Goal: Ask a question

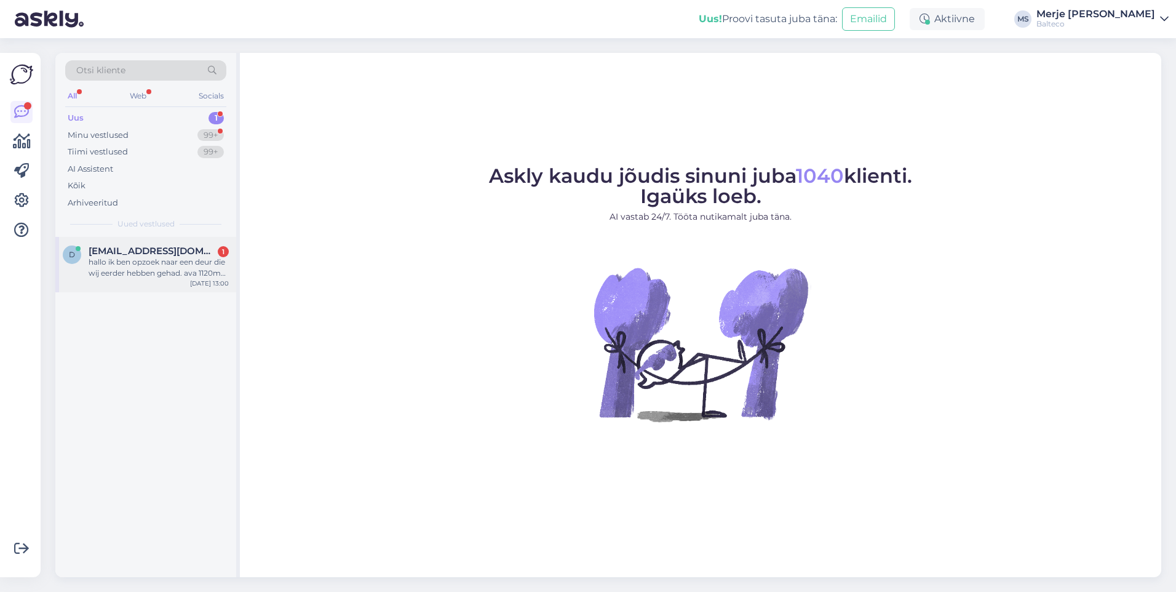
click at [140, 271] on div "hallo ik ben opzoek naar een deur die wij eerder hebben gehad. ava 1120mm vasak…" at bounding box center [159, 267] width 140 height 22
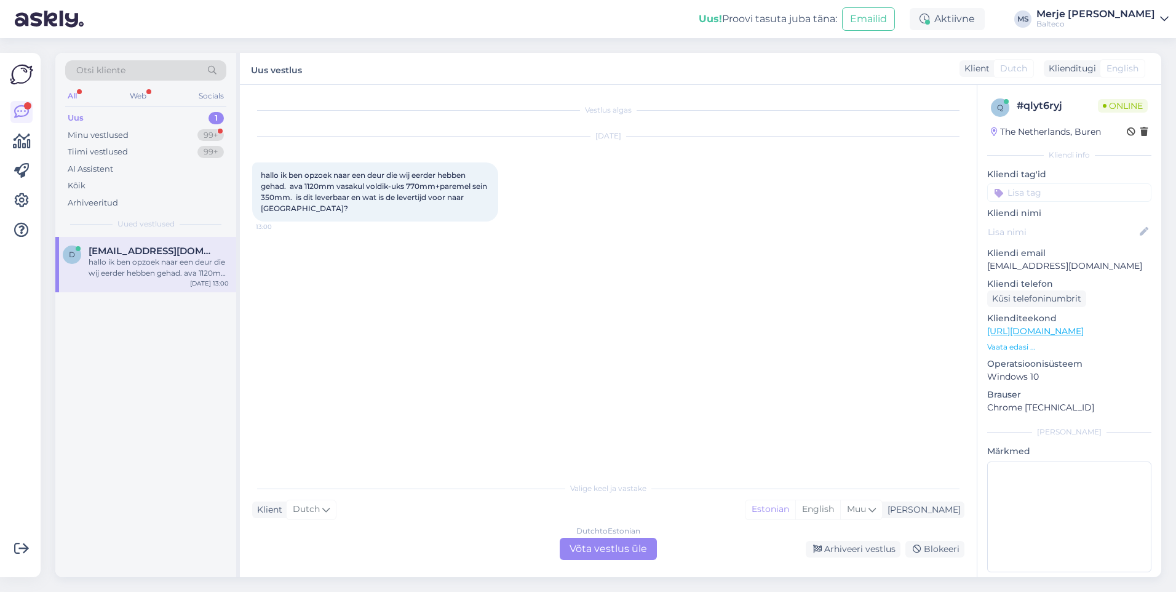
click at [609, 545] on div "Dutch to Estonian Võta vestlus üle" at bounding box center [608, 548] width 97 height 22
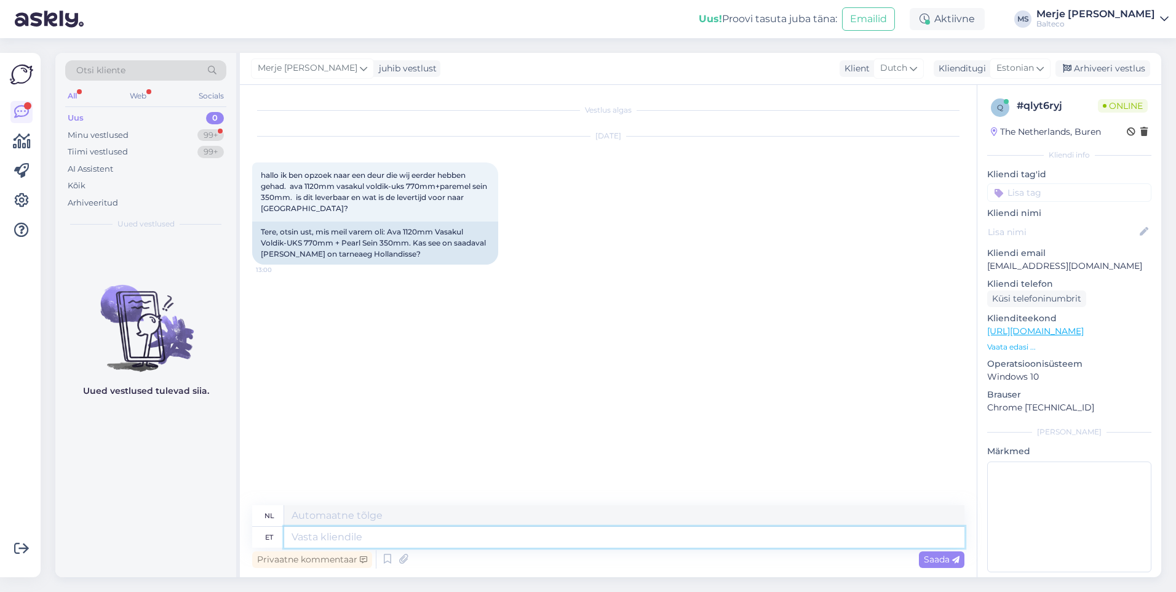
click at [358, 538] on textarea at bounding box center [624, 536] width 680 height 21
type textarea "Tere!"
type textarea "Hallo!"
type textarea "Tere!"
click at [939, 563] on span "Saada" at bounding box center [942, 558] width 36 height 11
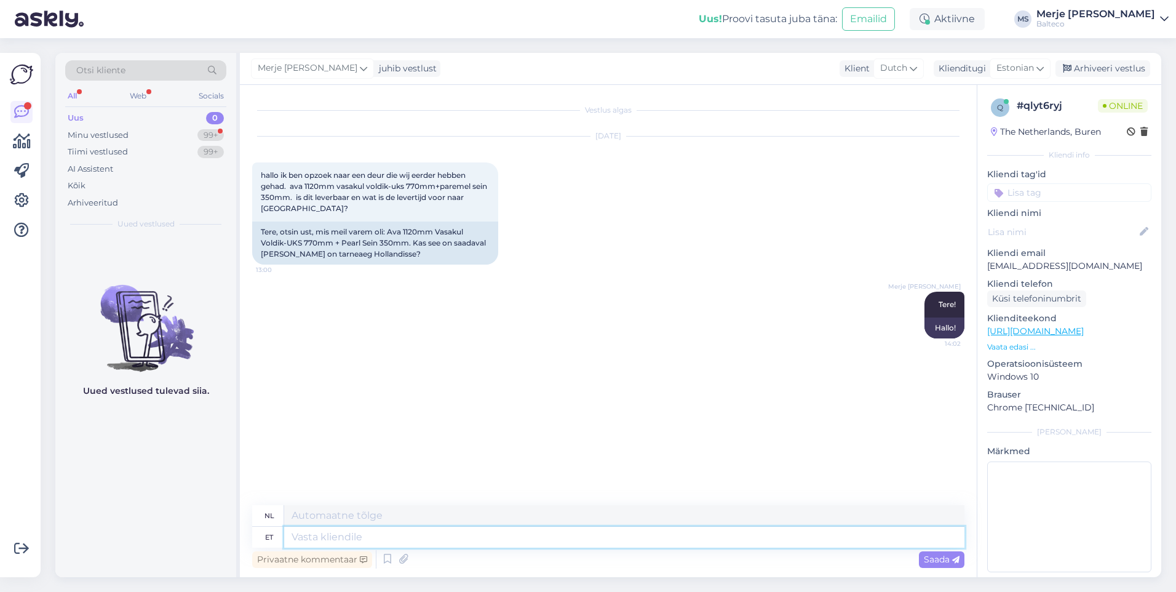
click at [366, 537] on textarea at bounding box center [624, 536] width 680 height 21
type textarea "Edastan t"
type textarea "Ik zal doorsturen"
type textarea "Edastan teie"
type textarea "Ik [PERSON_NAME] doorsturen"
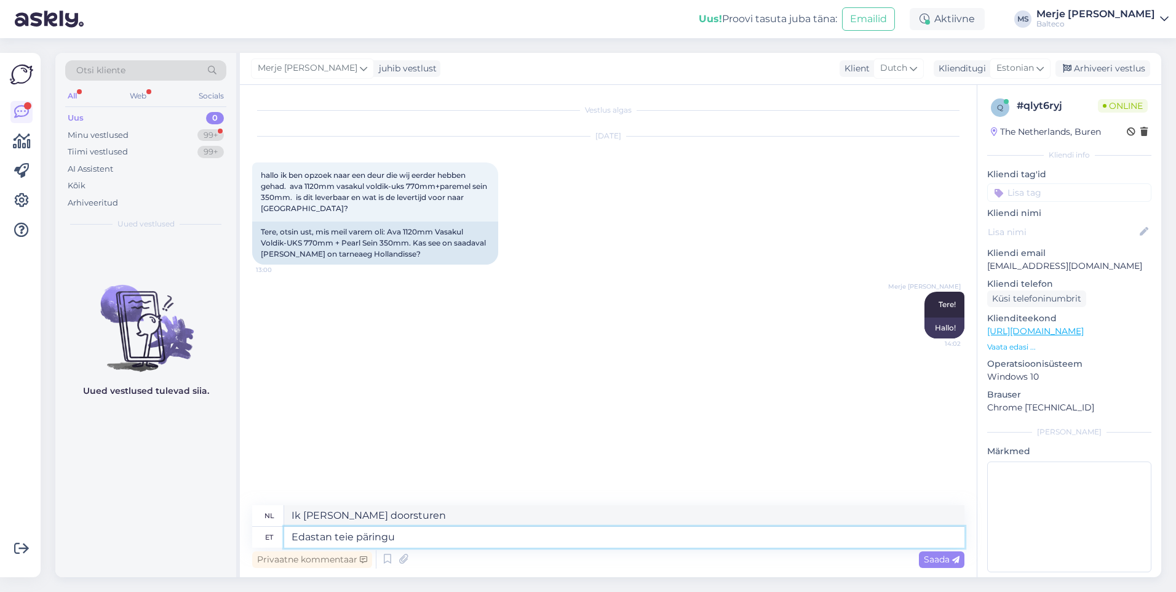
type textarea "Edastan teie päringu"
type textarea "Ik zal uw verzoek doorsturen."
type textarea "Edastan teie päringu eksport"
type textarea "Ik stuur uw verzoek door naar Export."
type textarea "Edastan teie päringu eksport müüg"
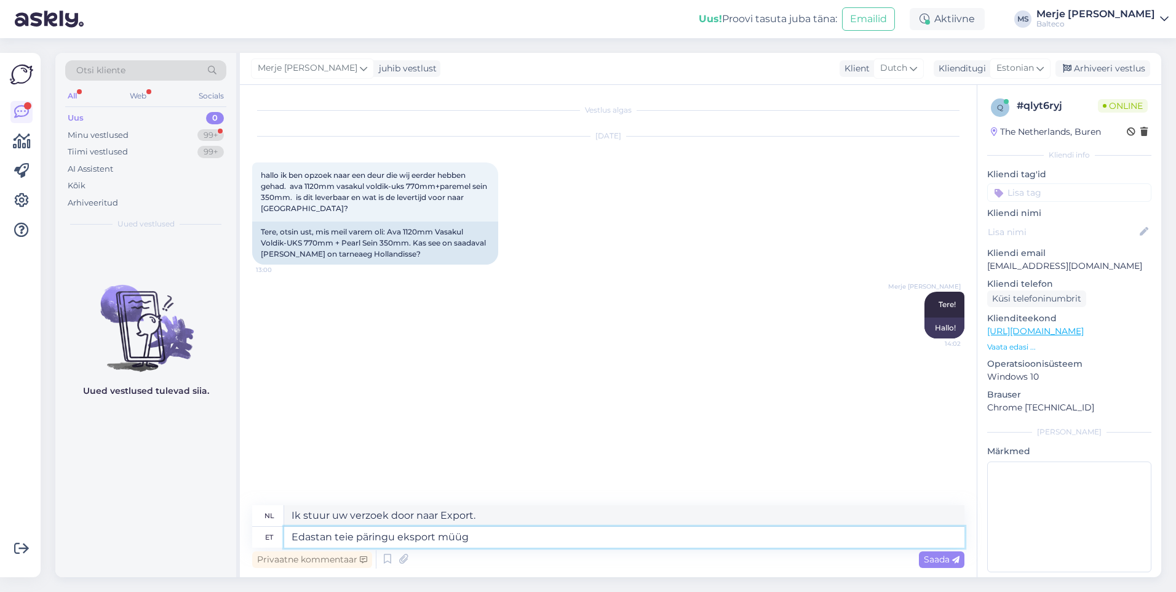
type textarea "Ik zal uw verzoek voor exportverkoop doorsturen."
type textarea "Edastan teie päringu eksport müügijuhu"
type textarea "Ik stuur uw aanvraag door naar de afdeling exportverkoop."
type textarea "Edastan teie päringu eksport müügijuhile ja"
type textarea "Ik stuur uw aanvraag door naar de export salesmanager."
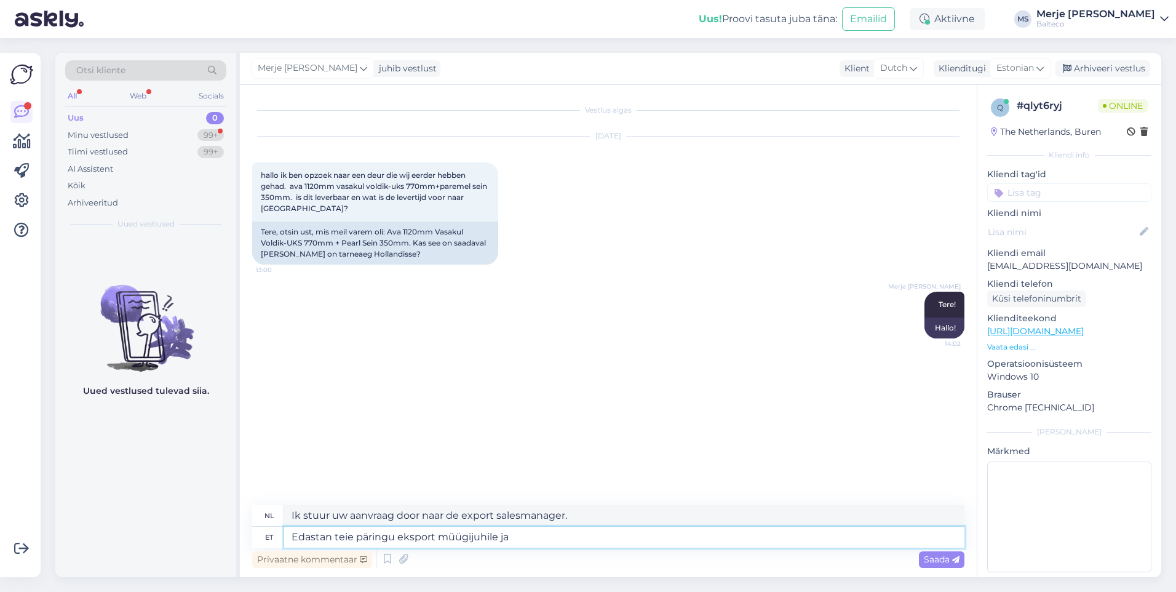
type textarea "Edastan teie päringu eksport müügijuhile ja t"
type textarea "Ik zal uw verzoek doorsturen naar de export sales manager en"
type textarea "Edastan teie päringu eksport müügijuhile ja tema v"
type textarea "Ik zal uw verzoek doorsturen naar de export sales manager en hij/zij"
type textarea "Edastan teie päringu eksport müügijuhile ja tema võtab"
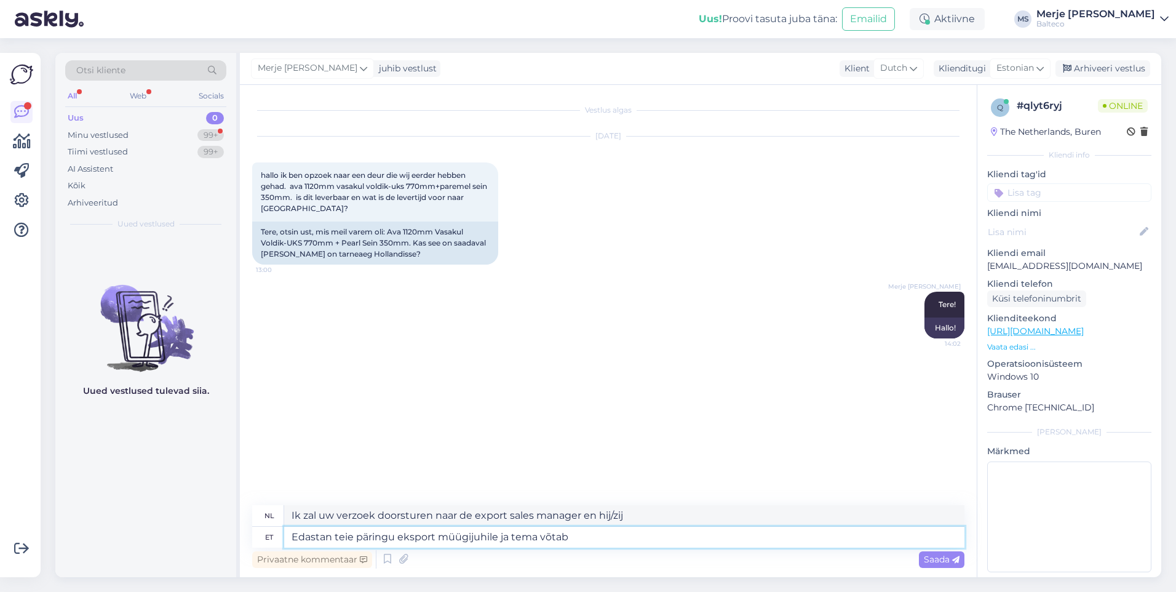
type textarea "Ik zal uw verzoek doorsturen naar de exportverkoopmanager en hij zal het voor u…"
type textarea "Edastan teie päringu eksport müügijuhile ja tema võtab ühendust."
type textarea "Ik stuur uw verzoek door naar de export salesmanager. Hij neemt contact met u o…"
type textarea "Edastan teie päringu eksport müügijuhile ja tema võtab ühendust."
click at [931, 555] on span "Saada" at bounding box center [942, 558] width 36 height 11
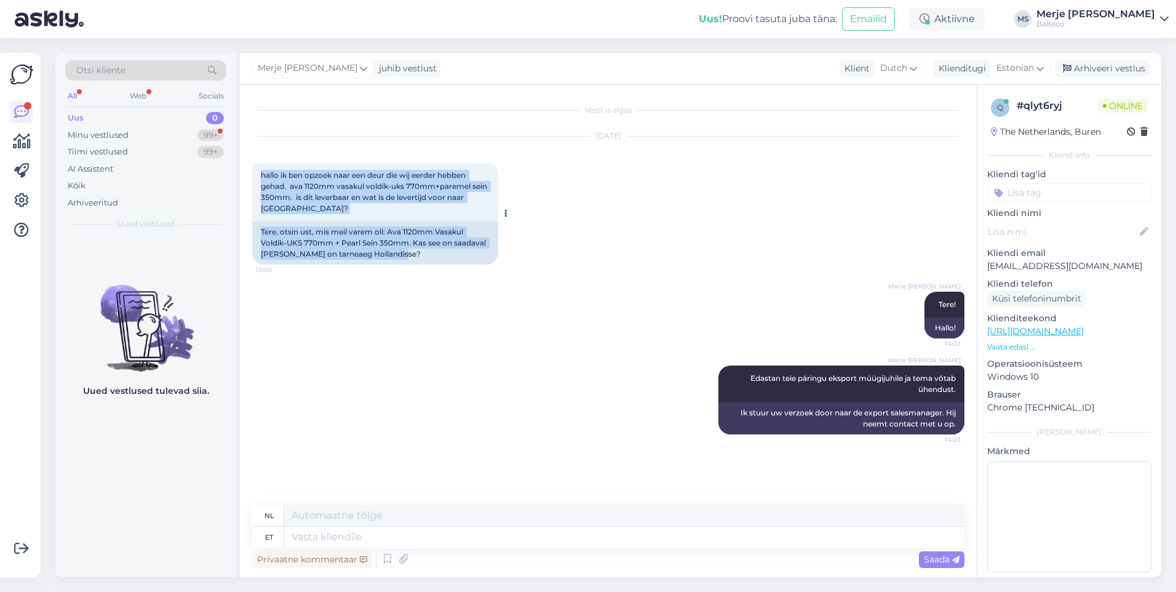
drag, startPoint x: 262, startPoint y: 175, endPoint x: 403, endPoint y: 255, distance: 161.6
click at [403, 255] on div "hallo ik ben opzoek naar een deur die wij eerder hebben gehad. ava 1120mm vasak…" at bounding box center [375, 213] width 246 height 102
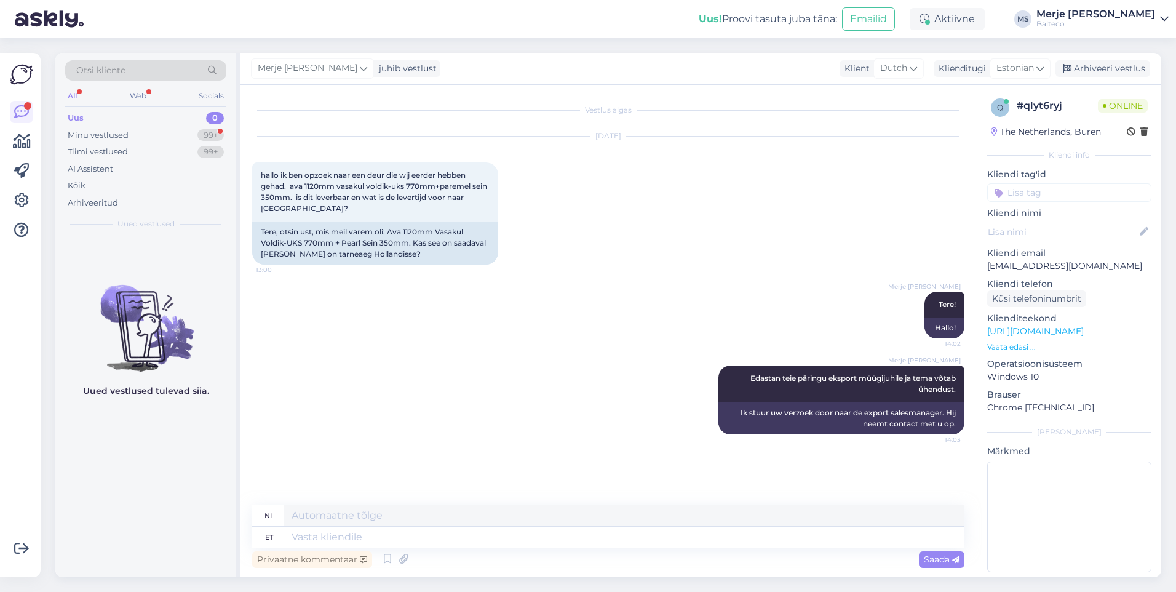
click at [413, 355] on div "Merje [PERSON_NAME] Edastan teie päringu eksport müügijuhile ja tema võtab ühen…" at bounding box center [608, 400] width 712 height 96
drag, startPoint x: 262, startPoint y: 230, endPoint x: 397, endPoint y: 259, distance: 138.5
click at [397, 259] on div "Tere, otsin ust, mis meil varem oli: Ava 1120mm Vasakul Voldik-UKS 770mm + Pear…" at bounding box center [375, 242] width 246 height 43
copy div "Tere, otsin ust, mis meil varem oli: Ava 1120mm Vasakul Voldik-UKS 770mm + Pear…"
drag, startPoint x: 983, startPoint y: 267, endPoint x: 1146, endPoint y: 266, distance: 162.3
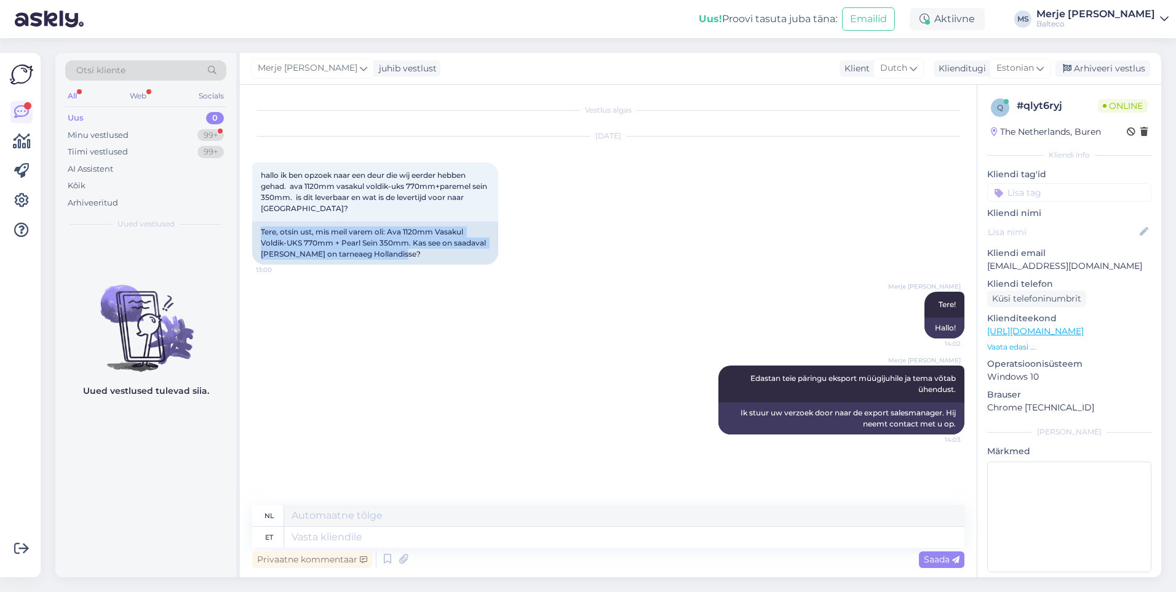
click at [1146, 266] on div "q # qlyt6ryj Online [GEOGRAPHIC_DATA], Buren Kliendi info Kliendi tag'id Kliend…" at bounding box center [1069, 337] width 184 height 505
copy p "[EMAIL_ADDRESS][DOMAIN_NAME]"
click at [318, 539] on textarea at bounding box center [624, 536] width 680 height 21
